Goal: Transaction & Acquisition: Subscribe to service/newsletter

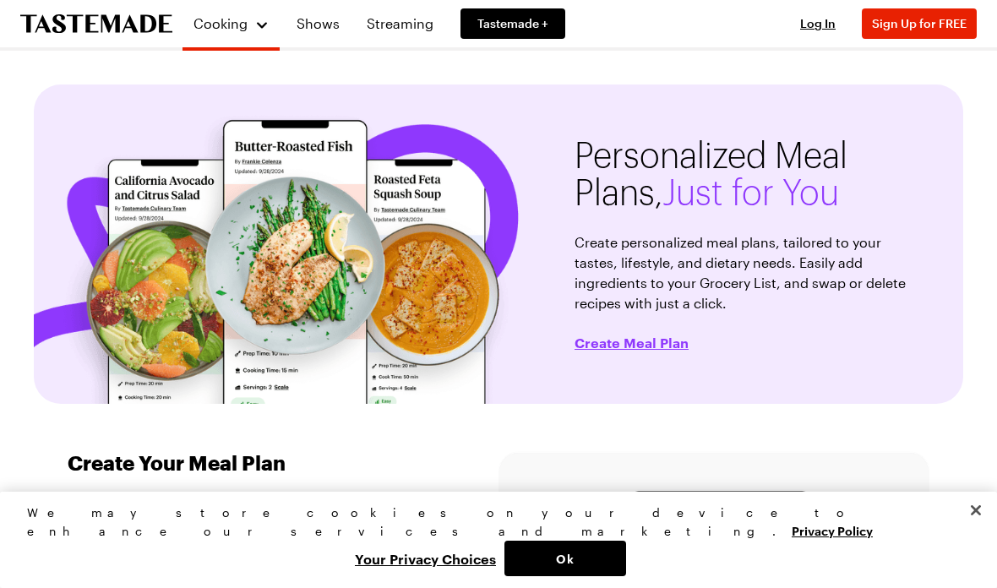
click at [527, 24] on span "Tastemade +" at bounding box center [512, 23] width 71 height 17
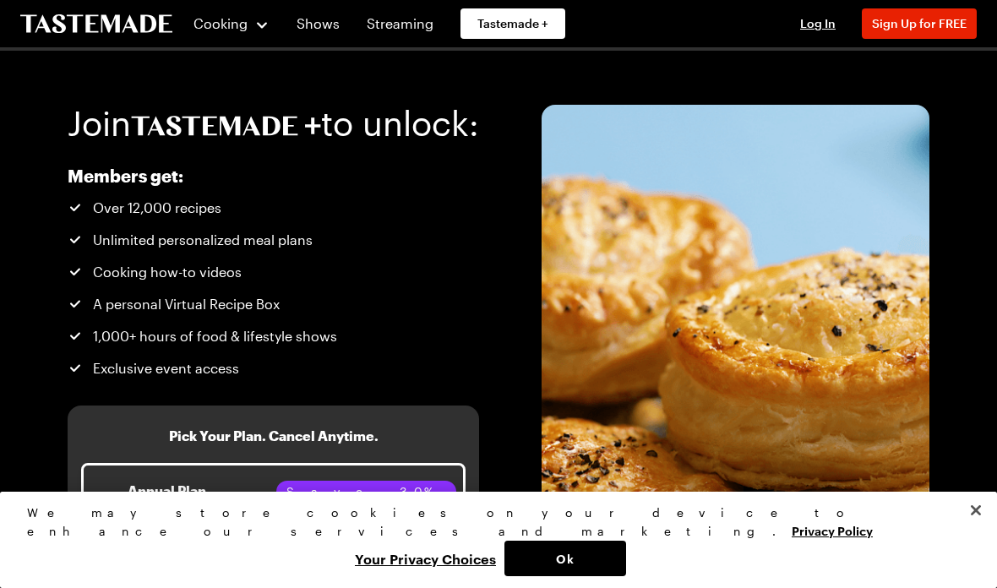
click at [920, 26] on span "Sign Up for FREE" at bounding box center [919, 23] width 95 height 14
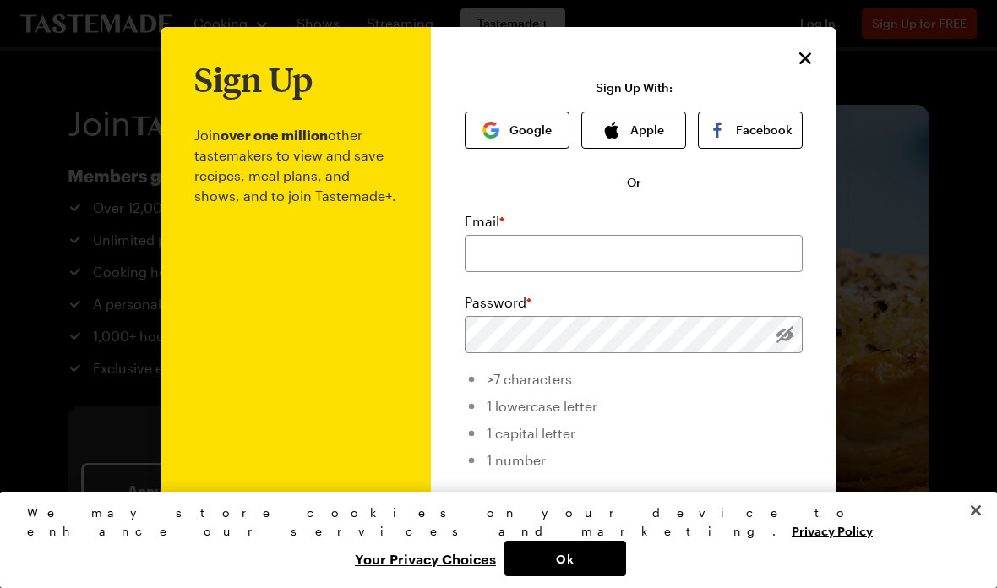
click at [817, 49] on div "Sign Up Join over one million other tastemakers to view and save recipes, meal …" at bounding box center [633, 402] width 405 height 750
click at [813, 53] on icon "Close" at bounding box center [805, 58] width 20 height 20
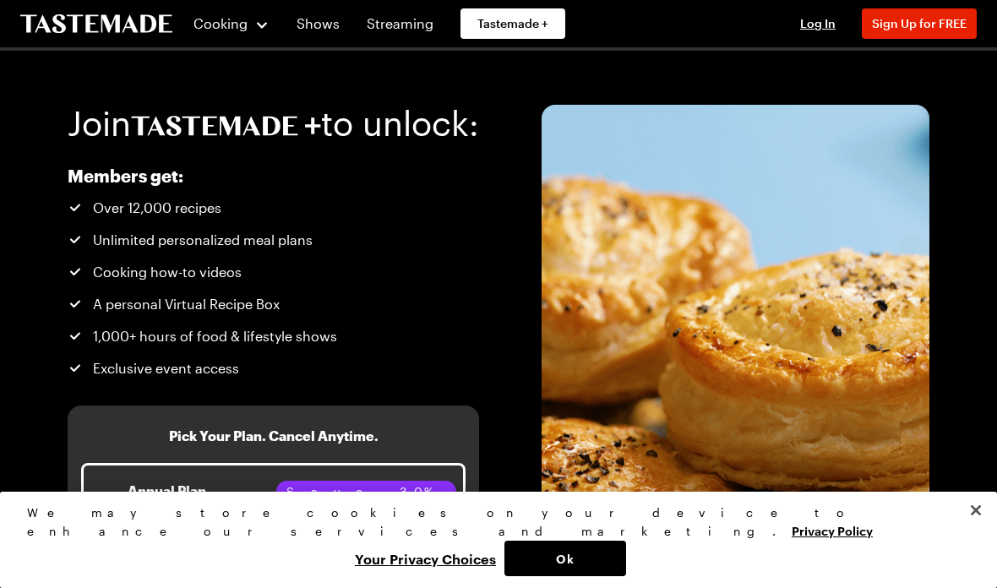
click at [122, 20] on icon "To Tastemade Home Page" at bounding box center [96, 23] width 152 height 19
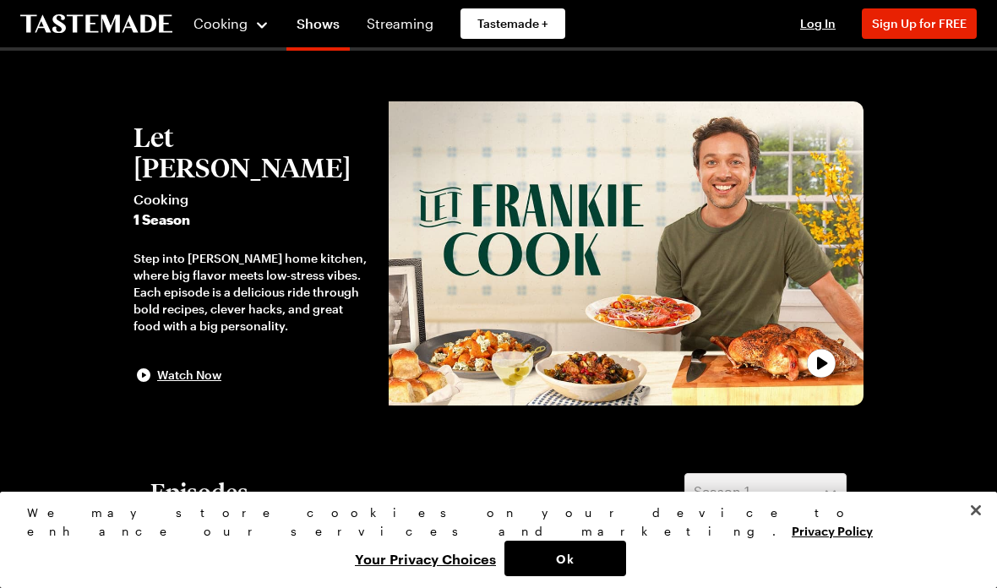
click at [626, 558] on button "Ok" at bounding box center [565, 558] width 122 height 35
